Goal: Transaction & Acquisition: Purchase product/service

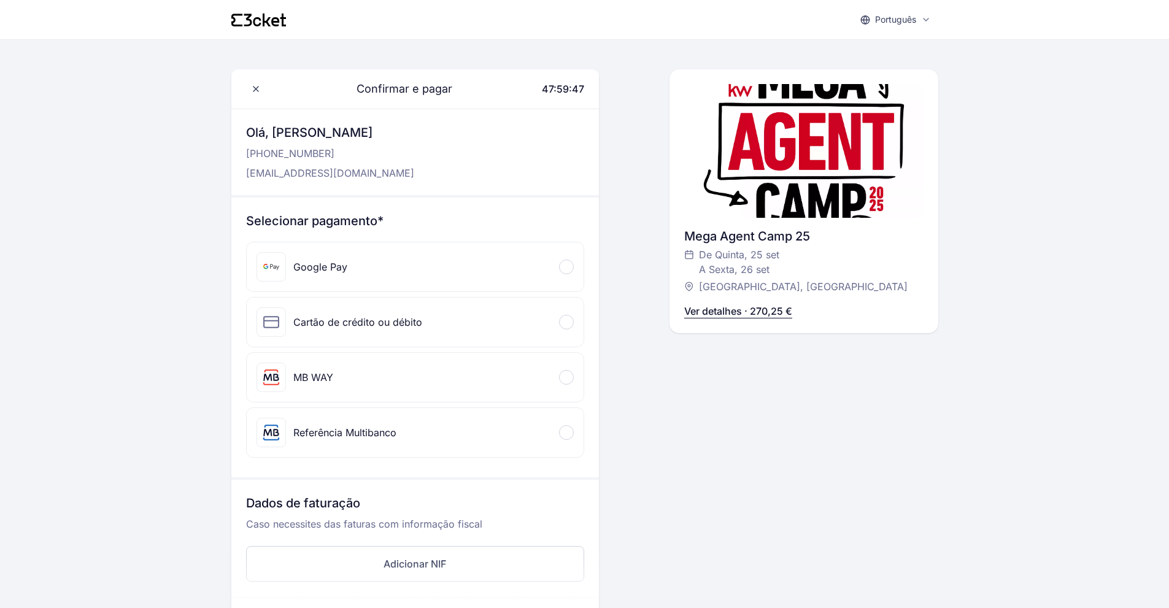
click at [568, 431] on div at bounding box center [566, 432] width 15 height 15
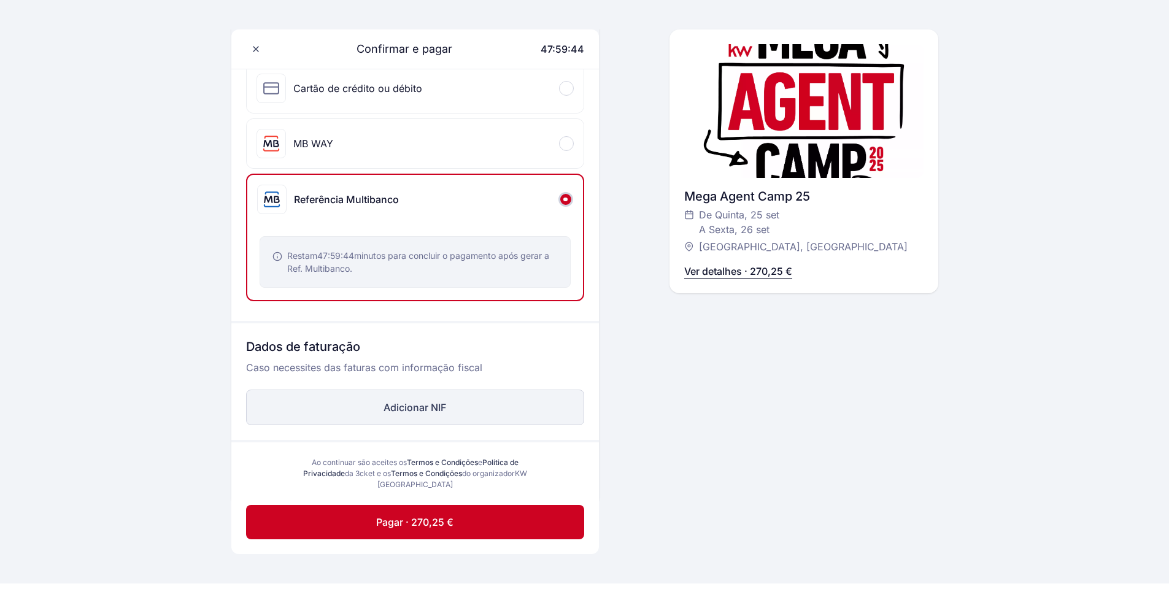
scroll to position [245, 0]
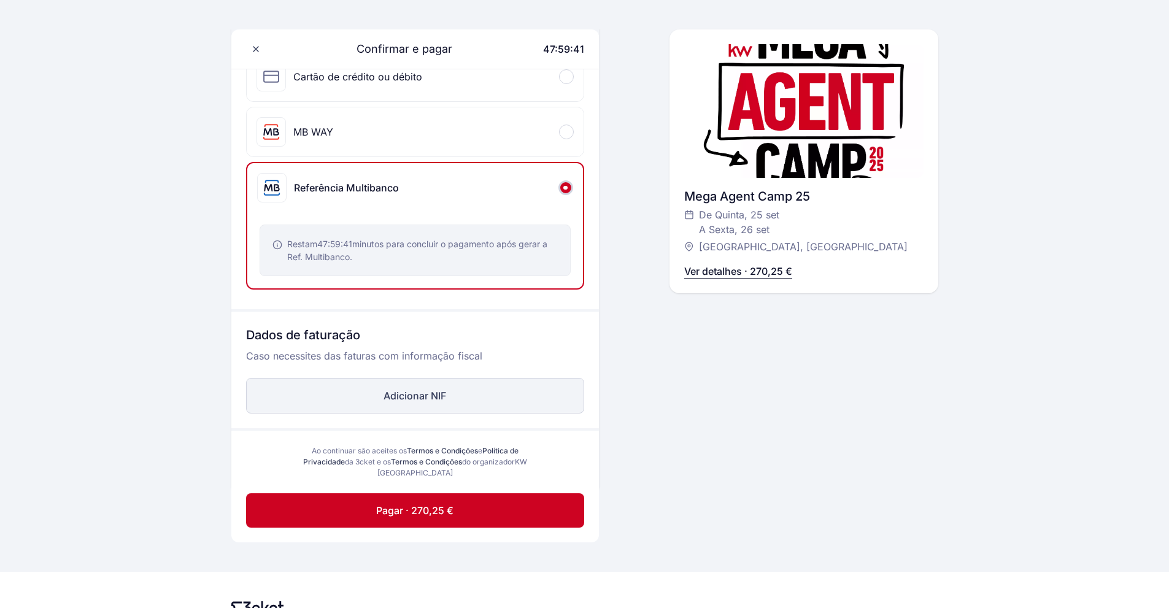
click at [423, 397] on button "Adicionar NIF" at bounding box center [415, 396] width 338 height 36
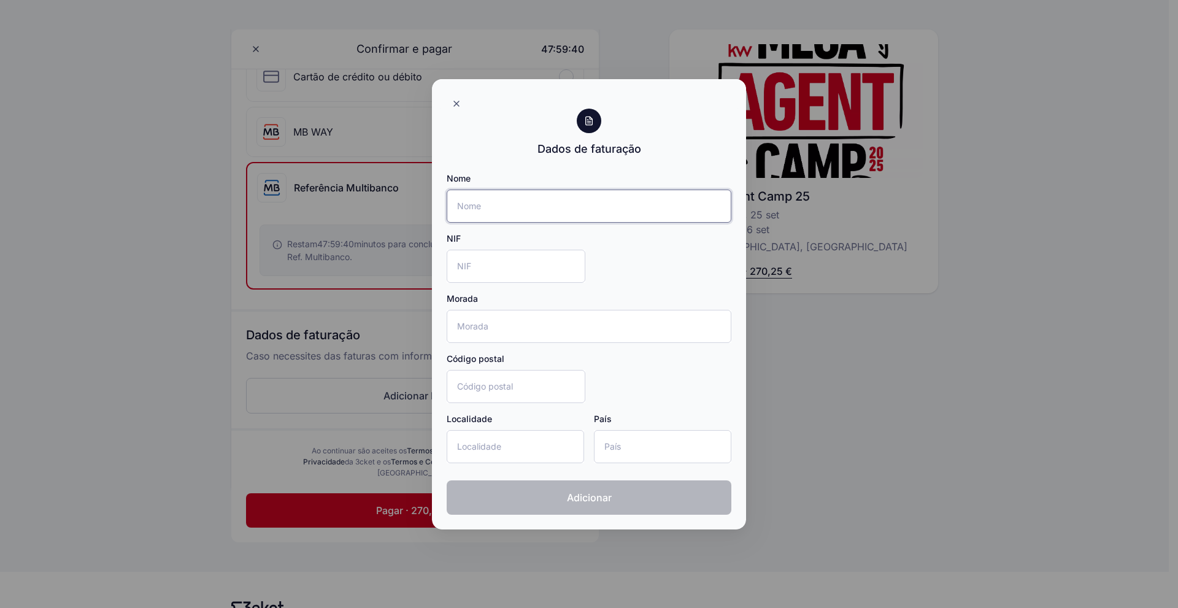
click at [515, 210] on input "Nome" at bounding box center [589, 206] width 285 height 33
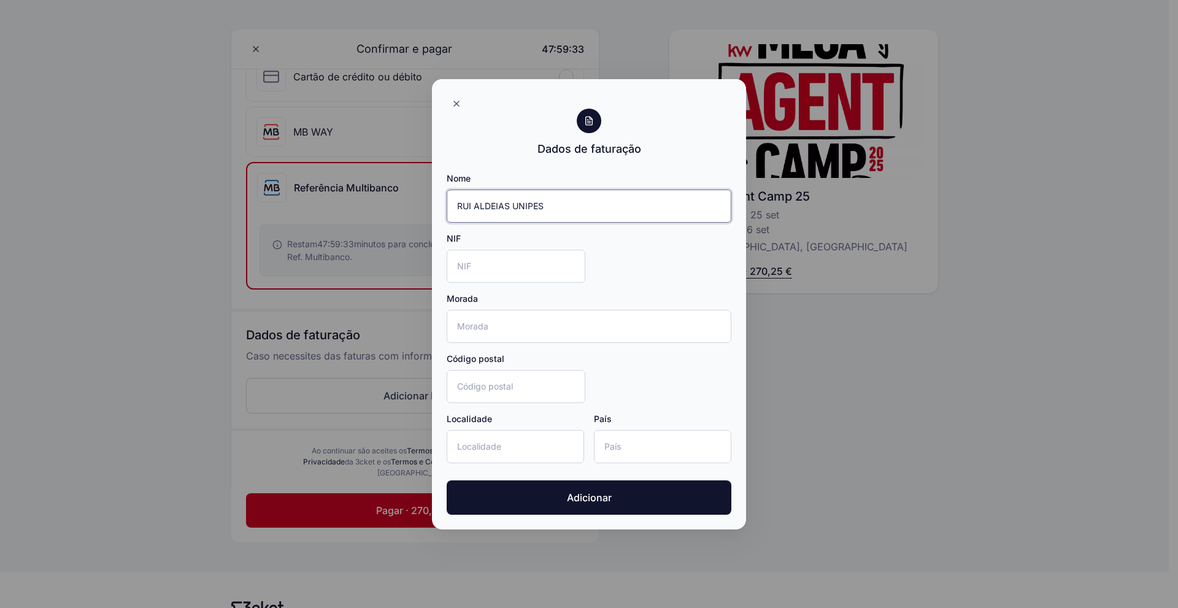
type input "RUI ALDEIAS UNIPESSOAL, LDA"
type input "Rua Cidade de Braga, 1, R/C Dto"
type input "2855-138"
type input "Corroios"
type input "Portugal"
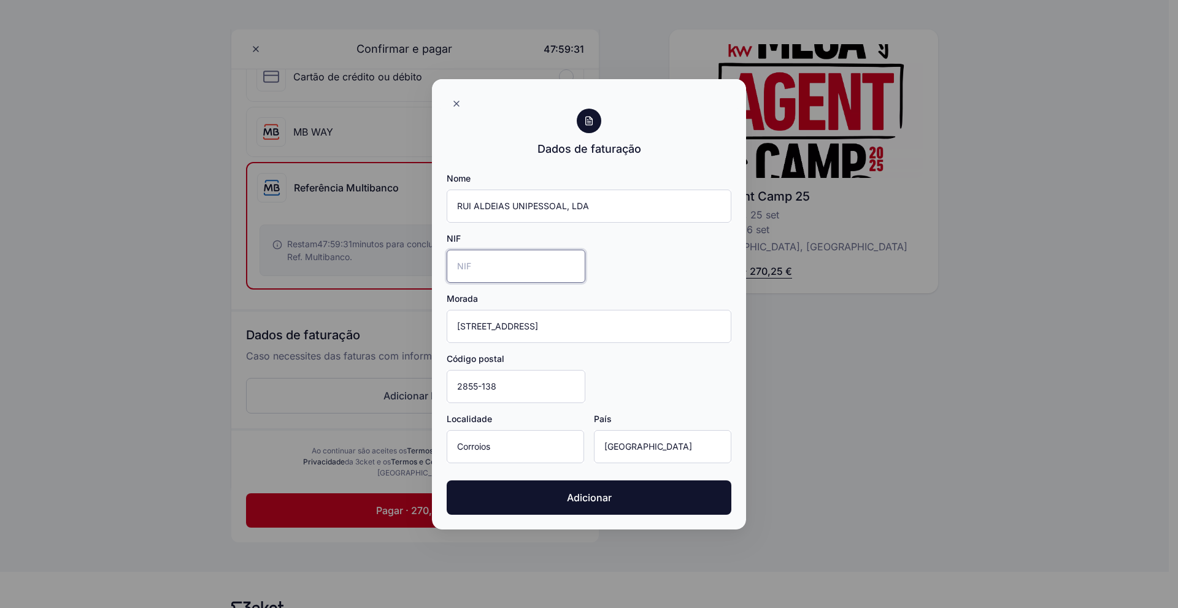
click at [537, 274] on input "NIF" at bounding box center [516, 266] width 139 height 33
type input "514050640"
click at [623, 253] on div "Nome RUI ALDEIAS UNIPESSOAL, LDA NIF 514050640 Morada Rua Cidade de Braga, 1, R…" at bounding box center [589, 322] width 285 height 301
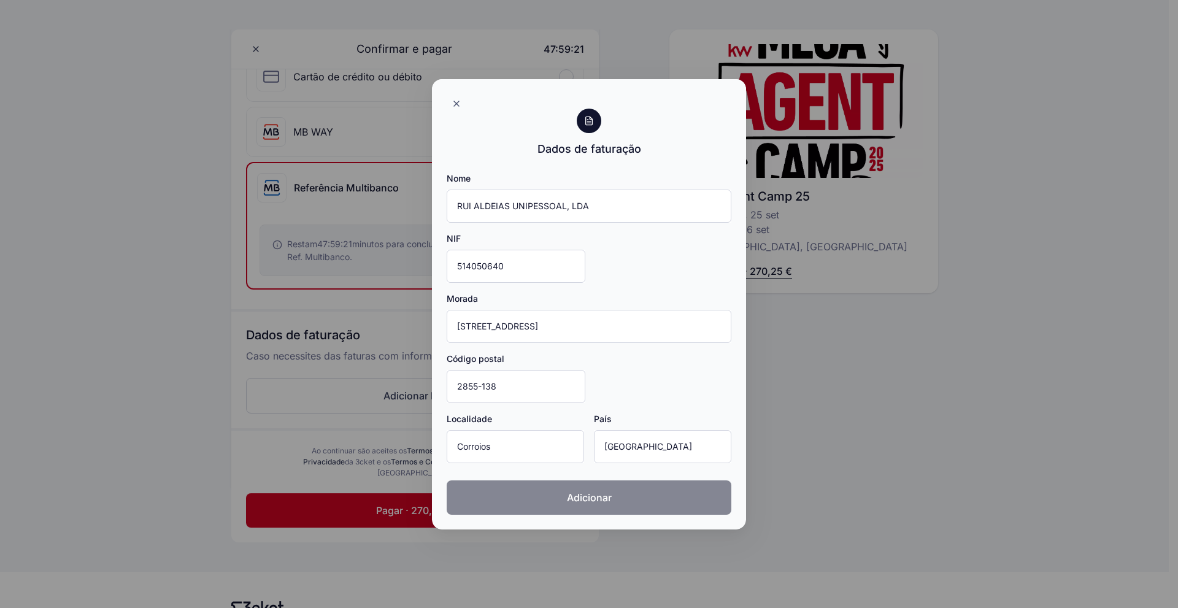
click at [597, 498] on span "Adicionar" at bounding box center [589, 497] width 45 height 15
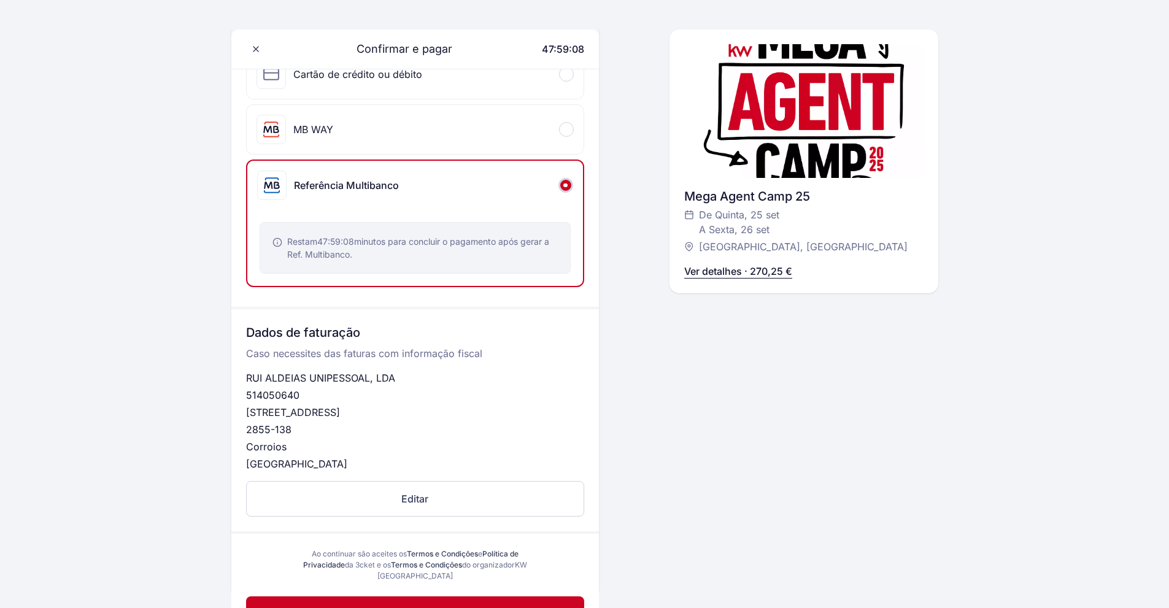
scroll to position [307, 0]
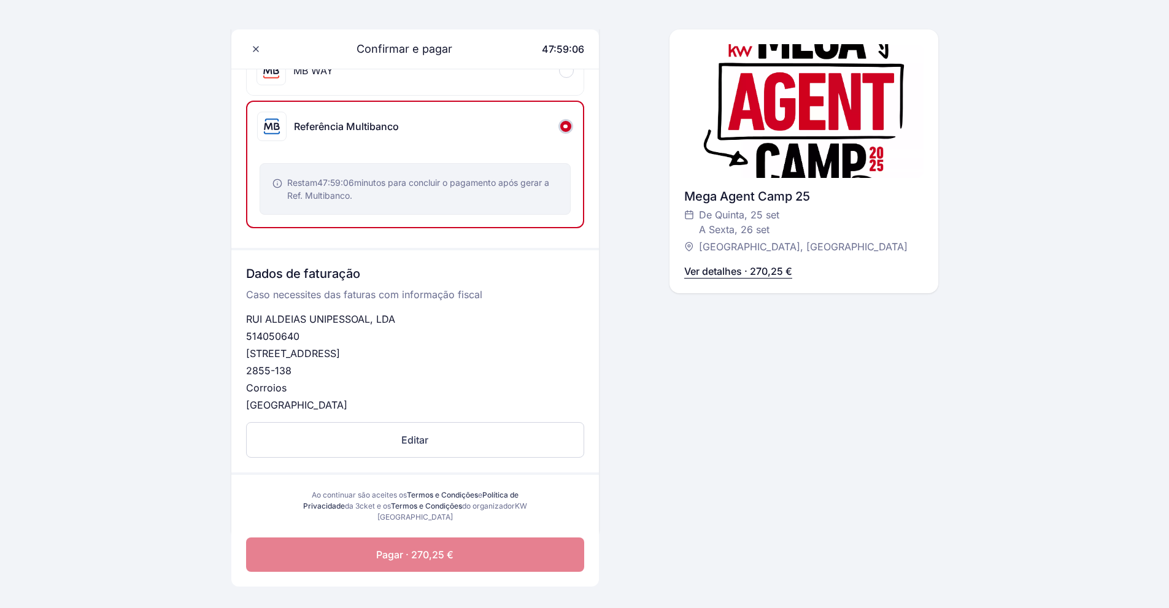
click at [417, 553] on span "Pagar · 270,25 €" at bounding box center [414, 554] width 77 height 15
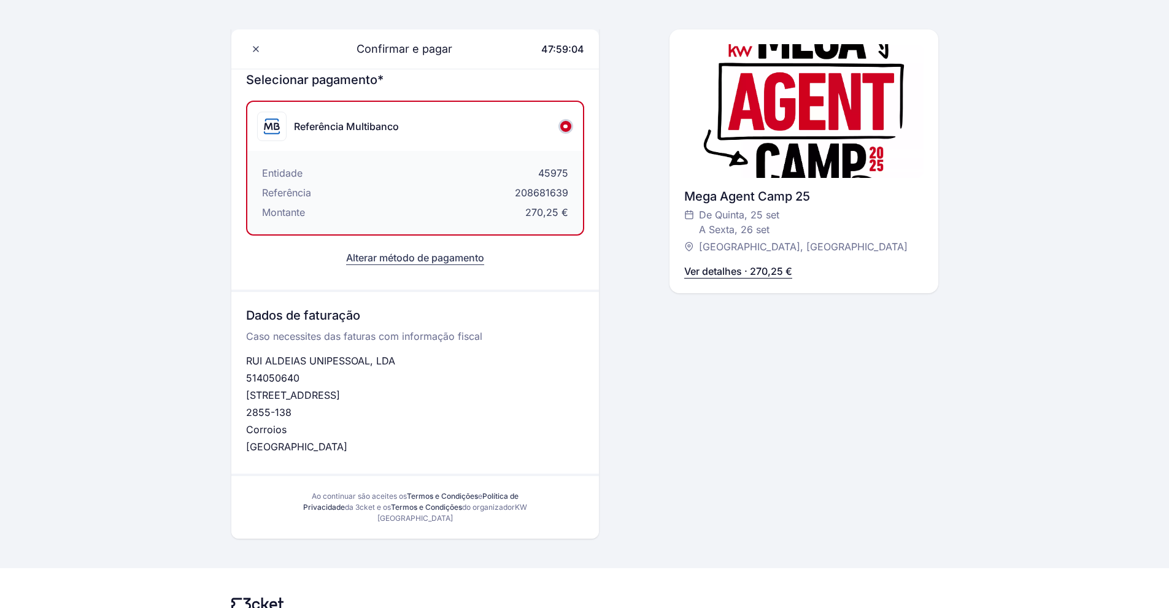
scroll to position [129, 0]
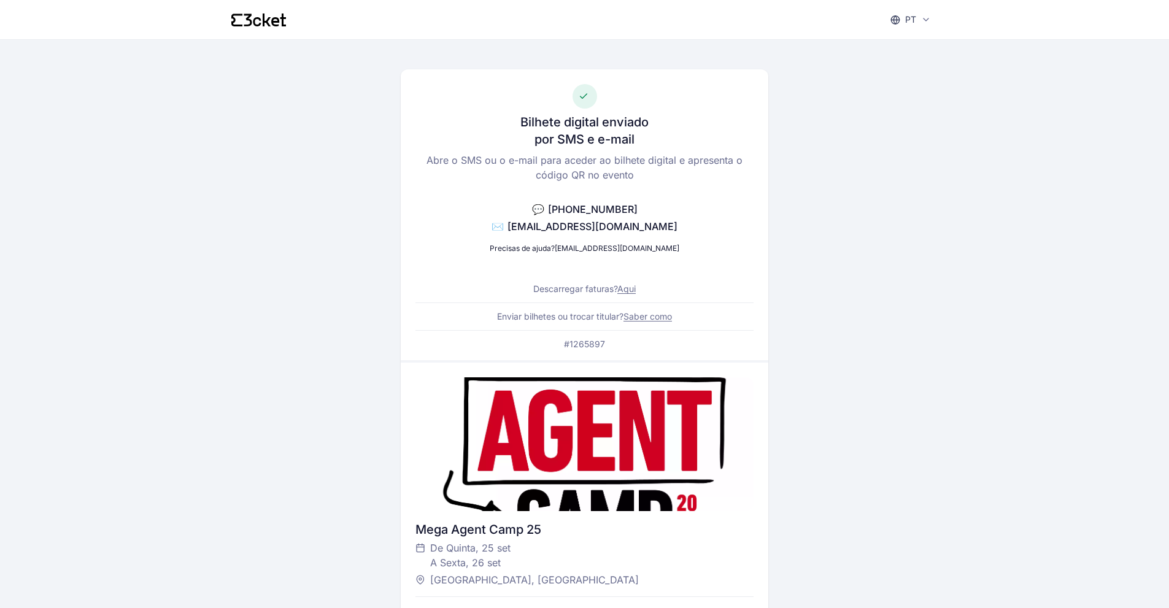
click at [629, 288] on link "Aqui" at bounding box center [626, 288] width 18 height 10
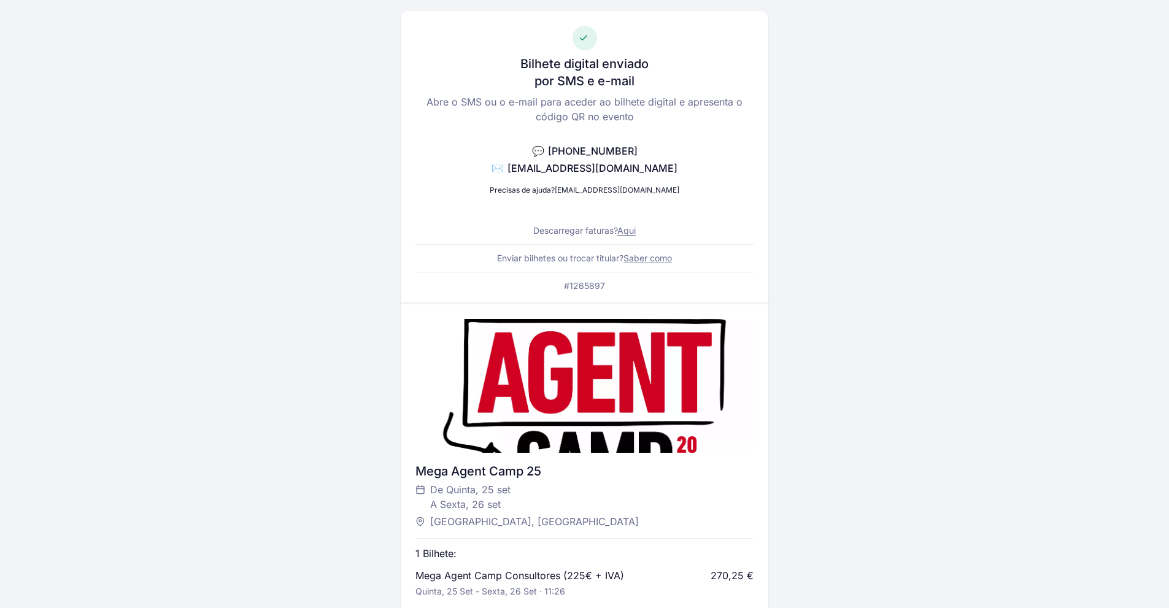
scroll to position [123, 0]
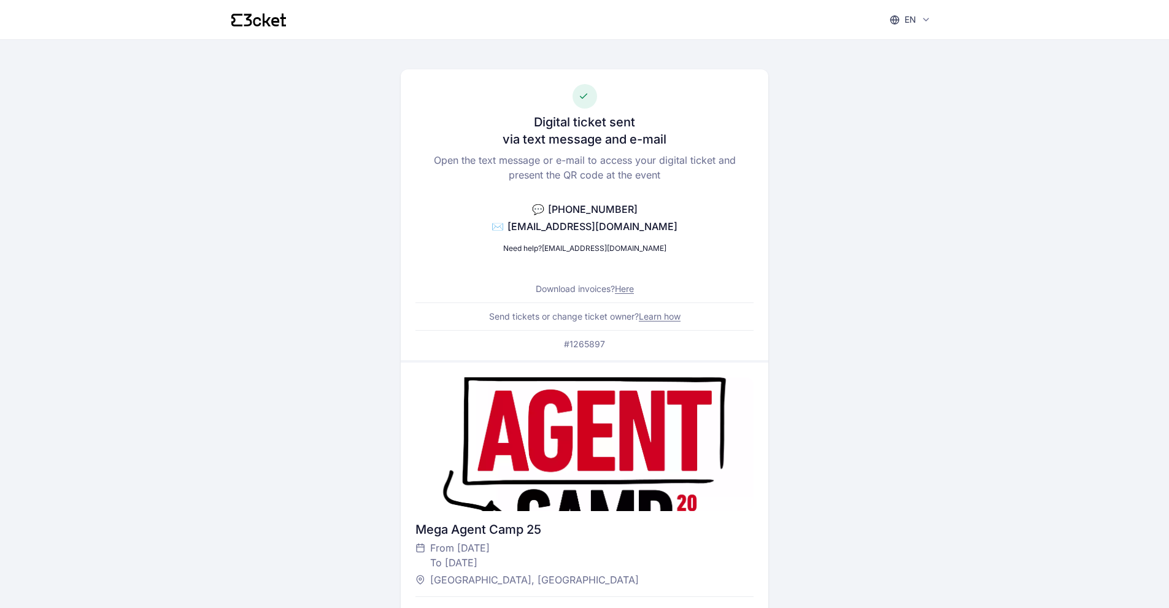
click at [626, 286] on link "Here" at bounding box center [624, 288] width 19 height 10
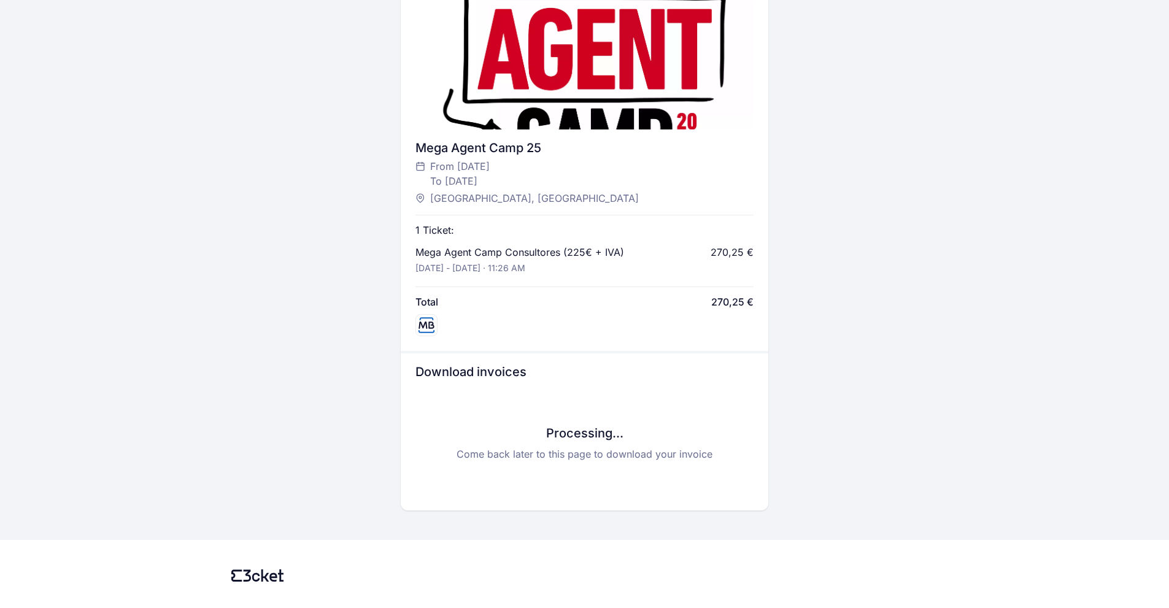
scroll to position [412, 0]
